Goal: Navigation & Orientation: Find specific page/section

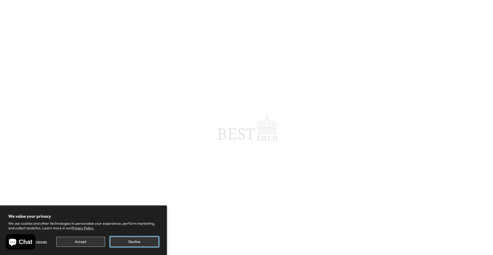
click at [133, 241] on button "Decline" at bounding box center [134, 242] width 49 height 10
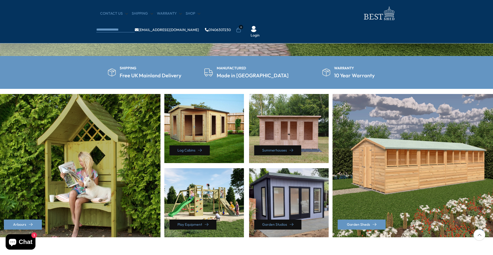
scroll to position [173, 0]
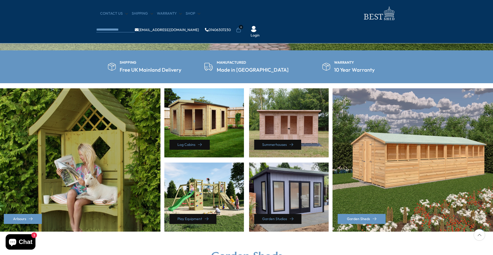
click at [92, 155] on div "Arbours" at bounding box center [80, 159] width 162 height 143
click at [24, 217] on link "Arbours" at bounding box center [23, 219] width 38 height 10
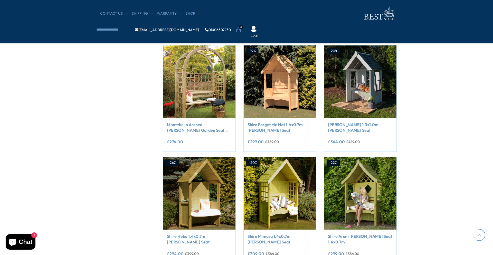
scroll to position [305, 0]
